Goal: Task Accomplishment & Management: Manage account settings

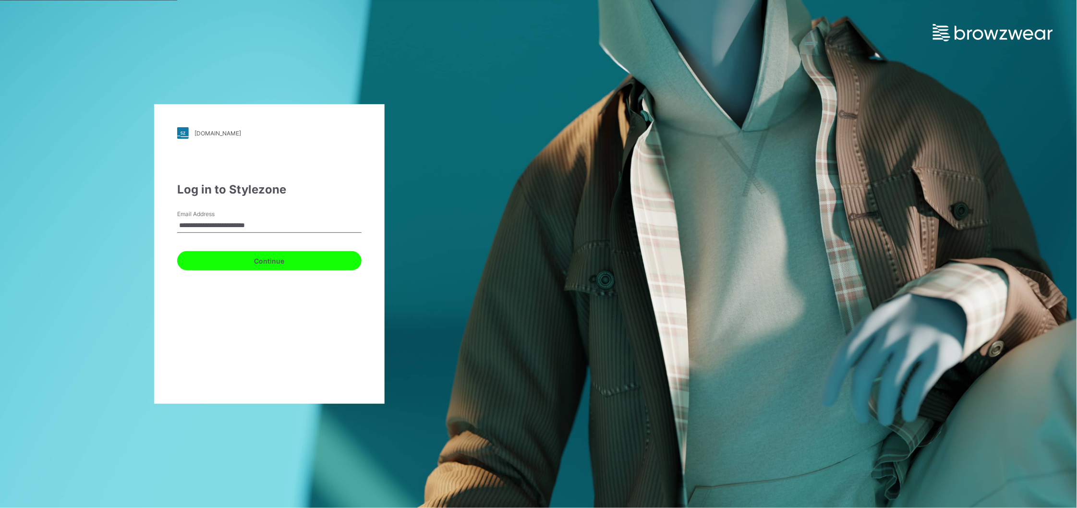
click at [272, 267] on button "Continue" at bounding box center [269, 260] width 184 height 19
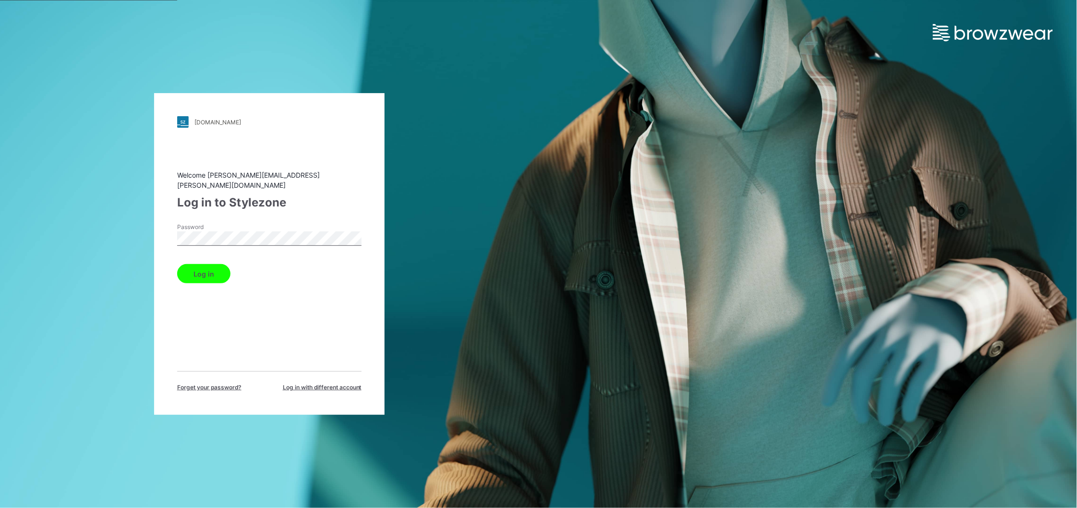
click at [212, 273] on button "Log in" at bounding box center [203, 273] width 53 height 19
